Goal: Task Accomplishment & Management: Use online tool/utility

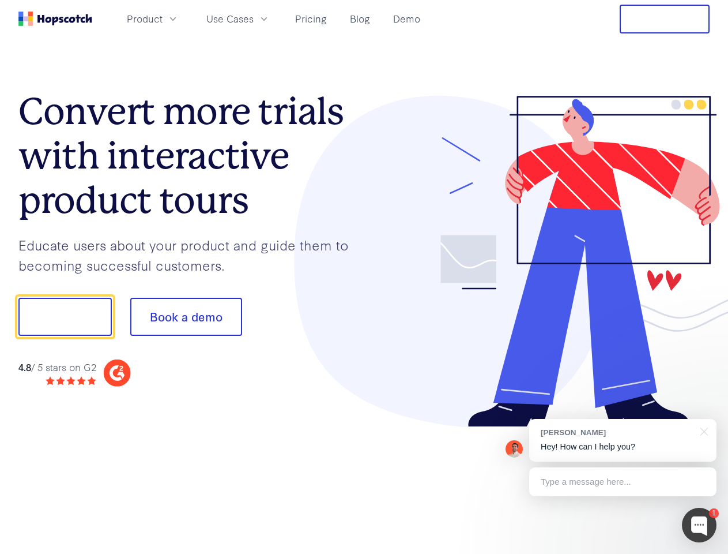
click at [364, 277] on div at bounding box center [537, 262] width 346 height 332
click at [163, 18] on span "Product" at bounding box center [145, 19] width 36 height 14
click at [254, 18] on span "Use Cases" at bounding box center [229, 19] width 47 height 14
click at [665, 19] on button "Free Trial" at bounding box center [665, 19] width 90 height 29
click at [65, 317] on button "Show me!" at bounding box center [64, 317] width 93 height 38
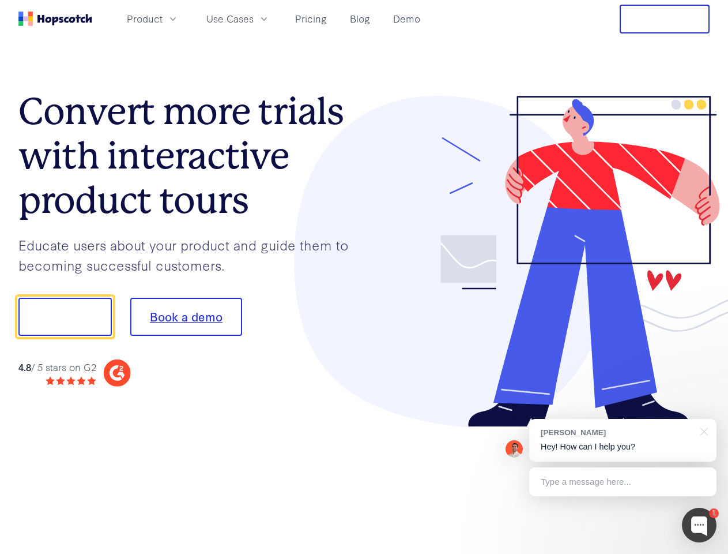
click at [186, 317] on button "Book a demo" at bounding box center [186, 317] width 112 height 38
click at [699, 525] on div at bounding box center [699, 524] width 35 height 35
click at [623, 440] on div "[PERSON_NAME] Hey! How can I help you?" at bounding box center [622, 440] width 187 height 43
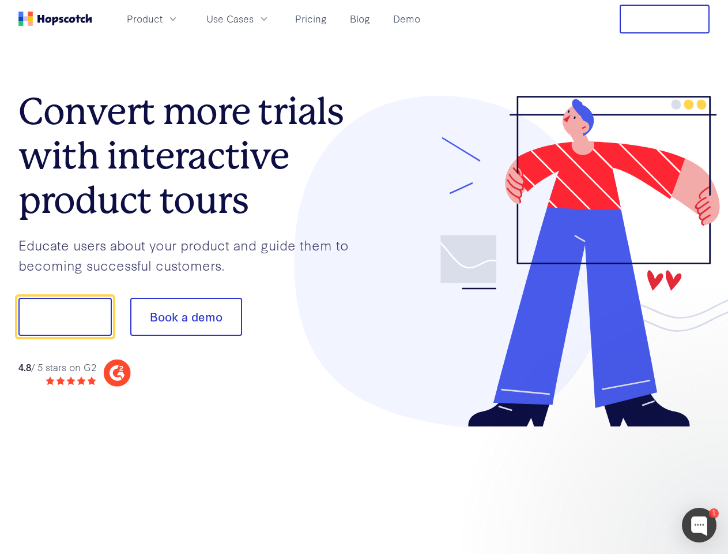
click at [702, 430] on div at bounding box center [609, 392] width 216 height 230
click at [623, 482] on div at bounding box center [609, 392] width 216 height 230
